Goal: Task Accomplishment & Management: Manage account settings

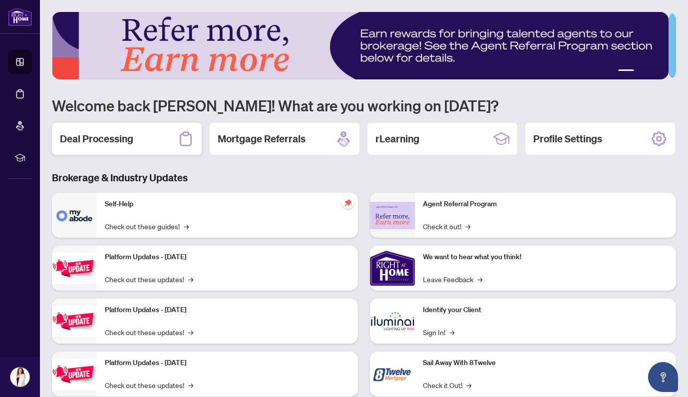
click at [115, 139] on h2 "Deal Processing" at bounding box center [96, 139] width 73 height 14
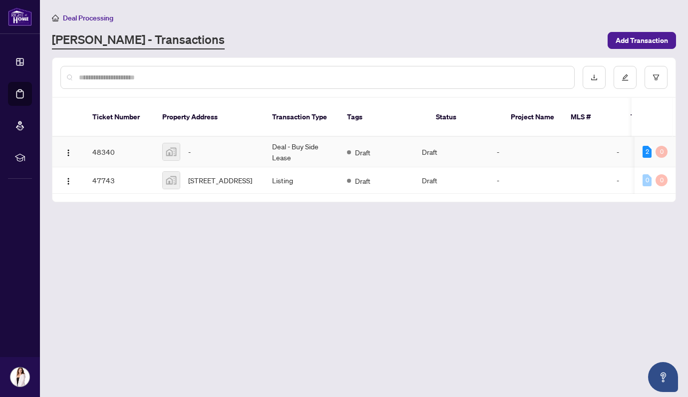
click at [293, 137] on td "Deal - Buy Side Lease" at bounding box center [301, 152] width 75 height 30
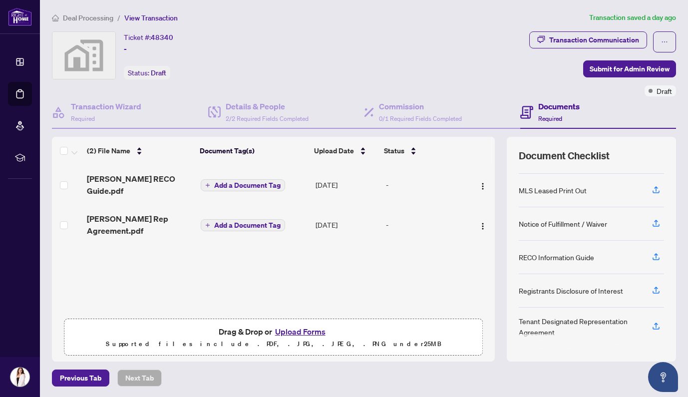
scroll to position [6, 0]
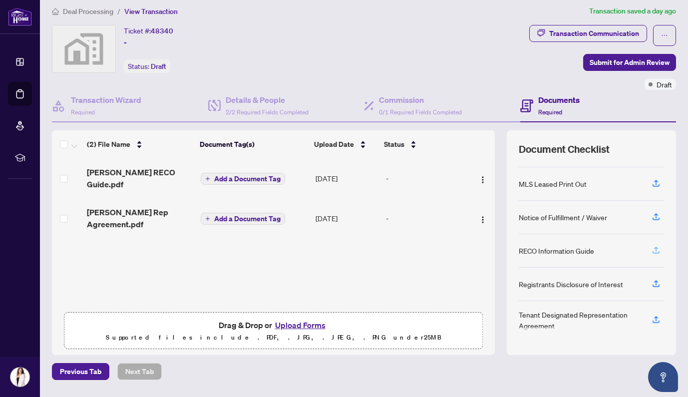
click at [654, 248] on icon "button" at bounding box center [656, 249] width 4 height 5
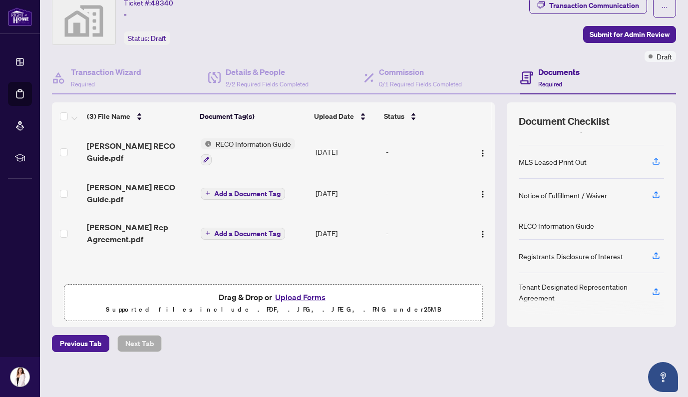
scroll to position [35, 0]
click at [651, 288] on icon "button" at bounding box center [655, 290] width 9 height 9
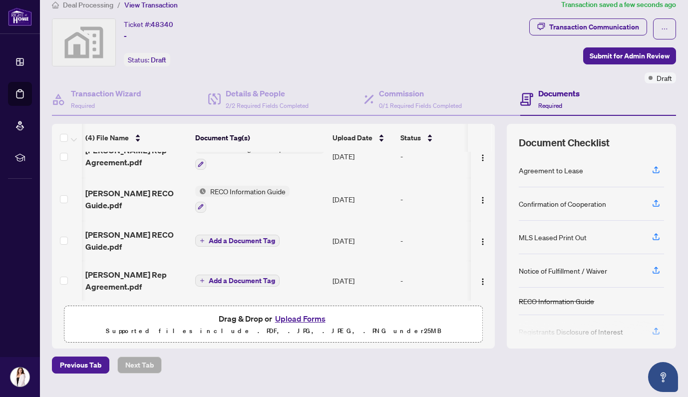
scroll to position [20, 0]
click at [479, 238] on img "button" at bounding box center [483, 242] width 8 height 8
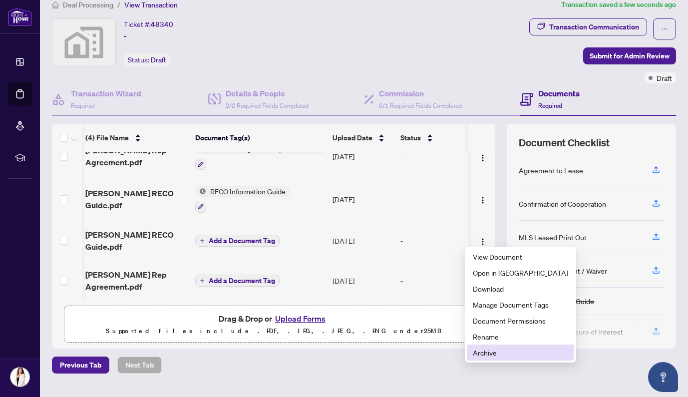
click at [481, 347] on span "Archive" at bounding box center [520, 352] width 95 height 11
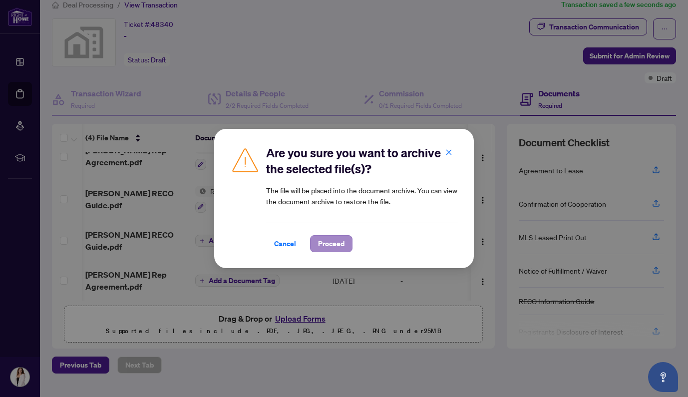
click at [334, 242] on span "Proceed" at bounding box center [331, 244] width 26 height 16
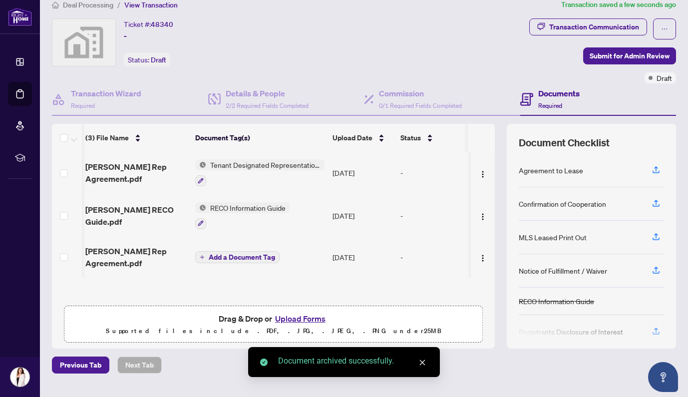
scroll to position [0, 0]
click at [479, 259] on img "button" at bounding box center [483, 258] width 8 height 8
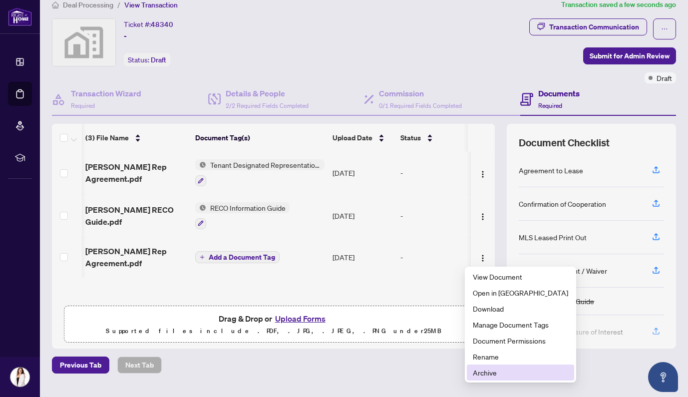
click at [485, 370] on span "Archive" at bounding box center [520, 372] width 95 height 11
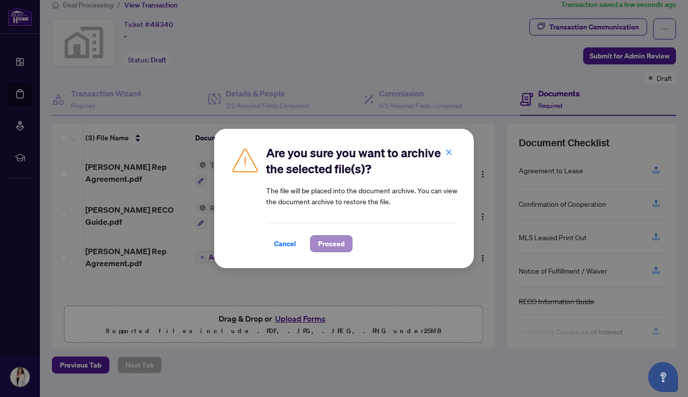
click at [331, 240] on span "Proceed" at bounding box center [331, 244] width 26 height 16
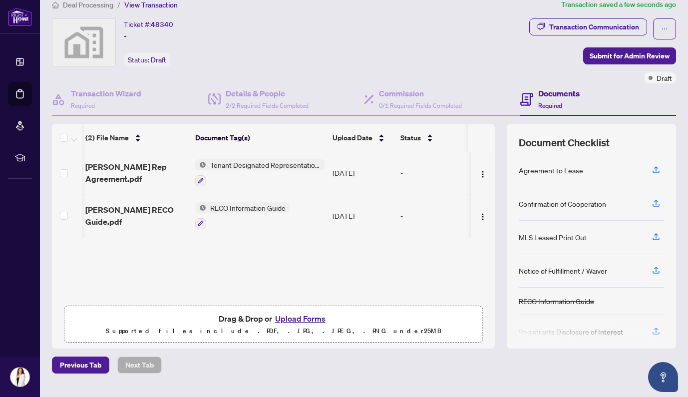
scroll to position [0, 0]
click at [387, 102] on span "0/1 Required Fields Completed" at bounding box center [420, 105] width 83 height 7
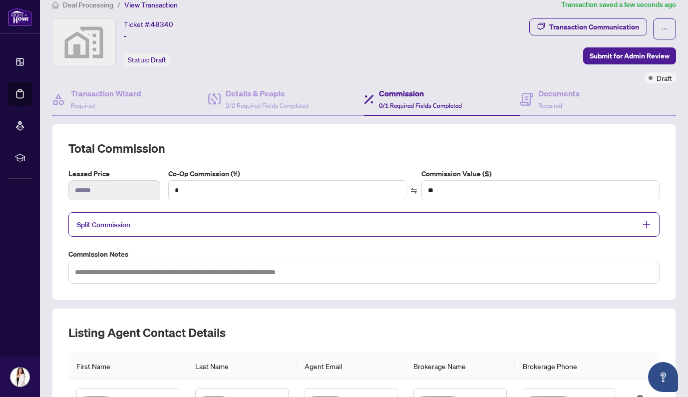
click at [239, 221] on span "Split Commission" at bounding box center [356, 224] width 559 height 11
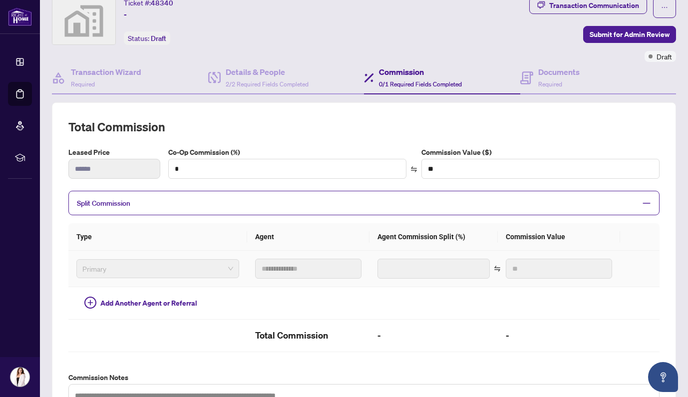
scroll to position [38, 0]
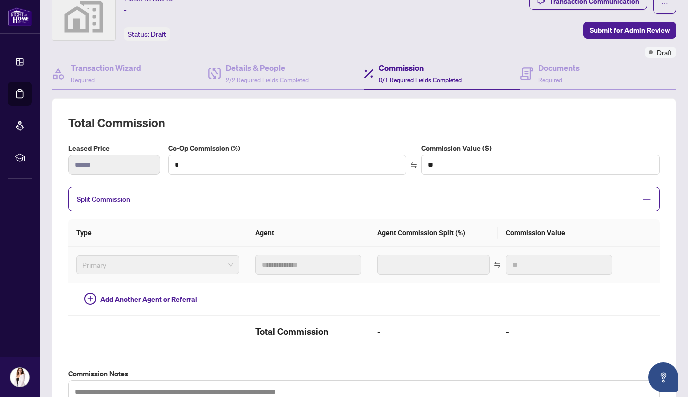
click at [200, 264] on span "Primary" at bounding box center [157, 264] width 151 height 15
click at [294, 190] on div "Split Commission" at bounding box center [363, 199] width 591 height 24
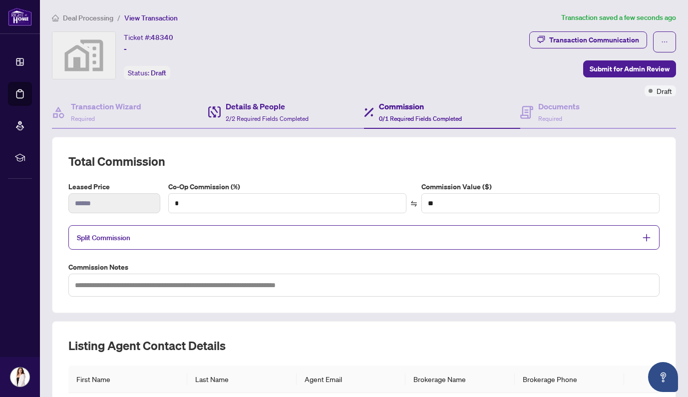
scroll to position [0, 0]
click at [259, 106] on h4 "Details & People" at bounding box center [267, 106] width 83 height 12
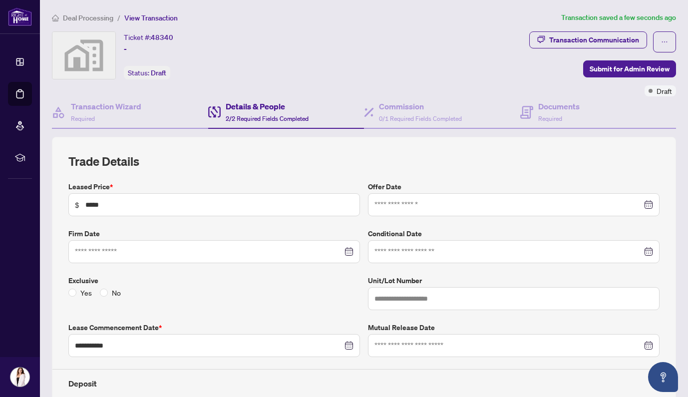
scroll to position [9, 0]
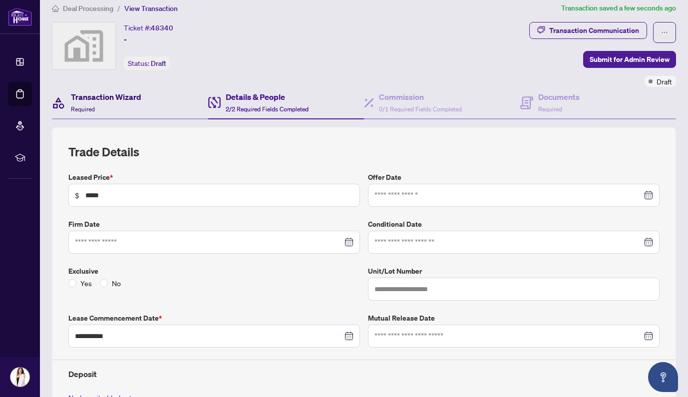
click at [91, 98] on h4 "Transaction Wizard" at bounding box center [106, 97] width 70 height 12
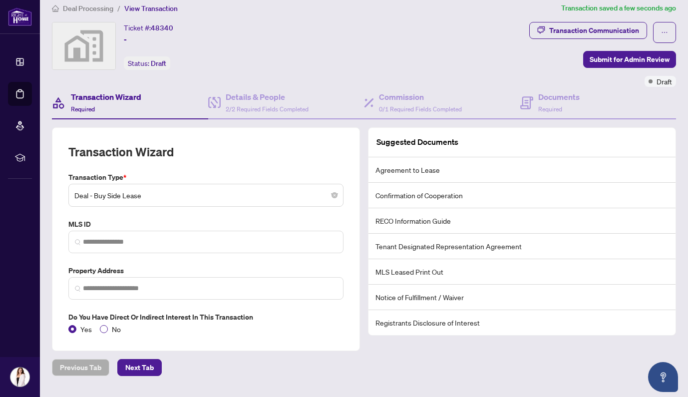
click at [107, 327] on label "No" at bounding box center [112, 328] width 25 height 11
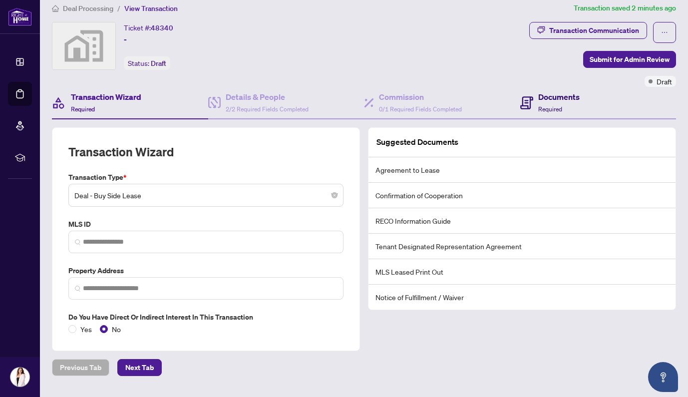
click at [549, 110] on span "Required" at bounding box center [550, 108] width 24 height 7
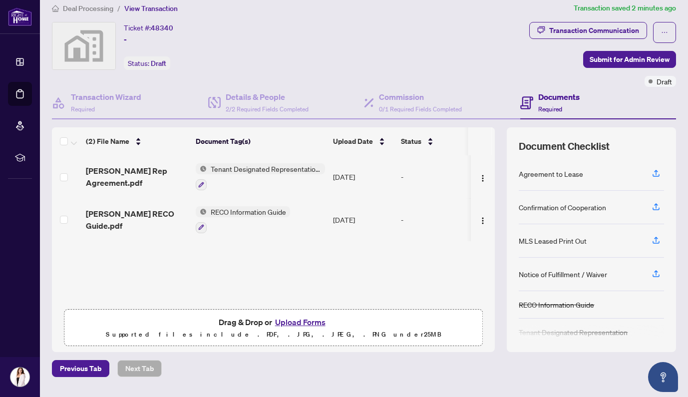
click at [370, 279] on div "(2) File Name Document Tag(s) Upload Date Status [PERSON_NAME] Rep Agreement.pd…" at bounding box center [273, 239] width 443 height 225
